Goal: Task Accomplishment & Management: Manage account settings

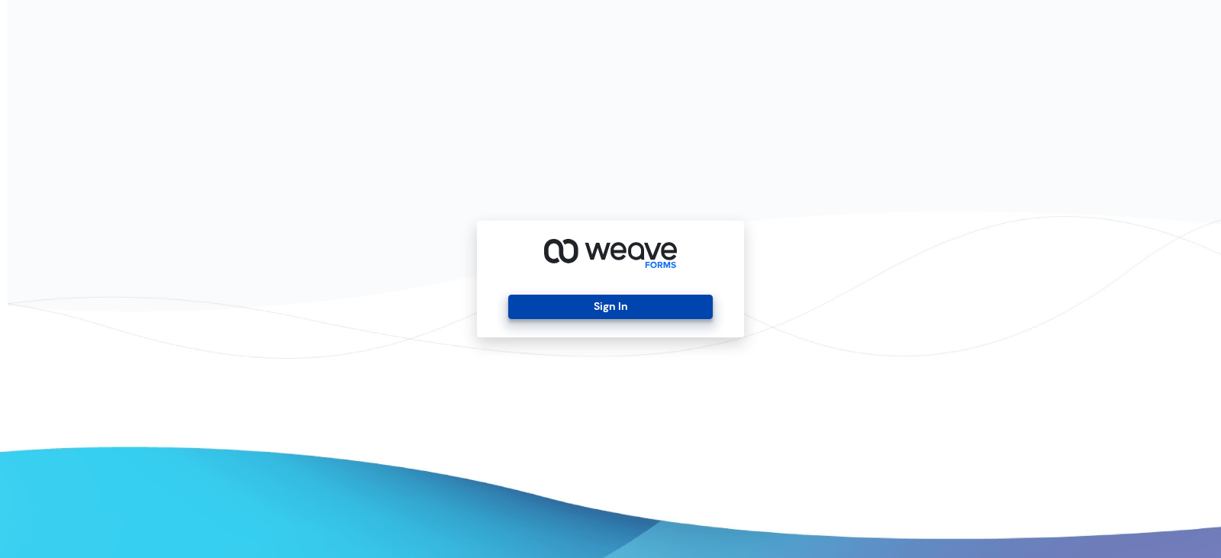
click at [552, 309] on button "Sign In" at bounding box center [610, 306] width 204 height 24
